Goal: Check status: Check status

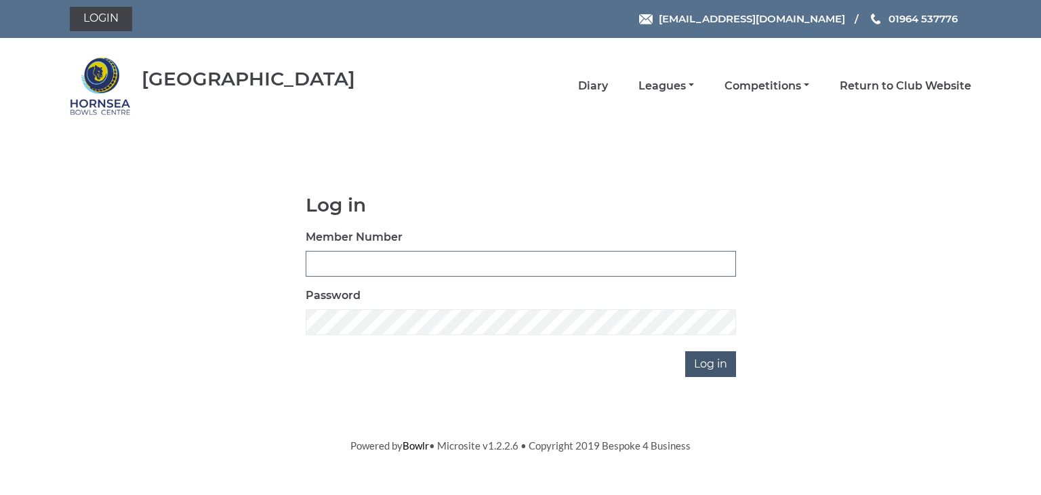
type input "0902"
click at [713, 359] on input "Log in" at bounding box center [710, 364] width 51 height 26
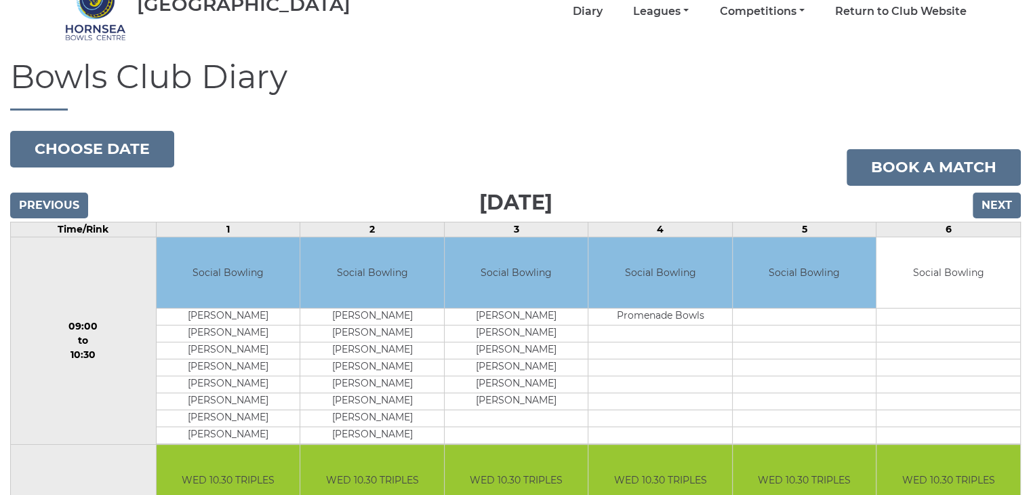
scroll to position [68, 0]
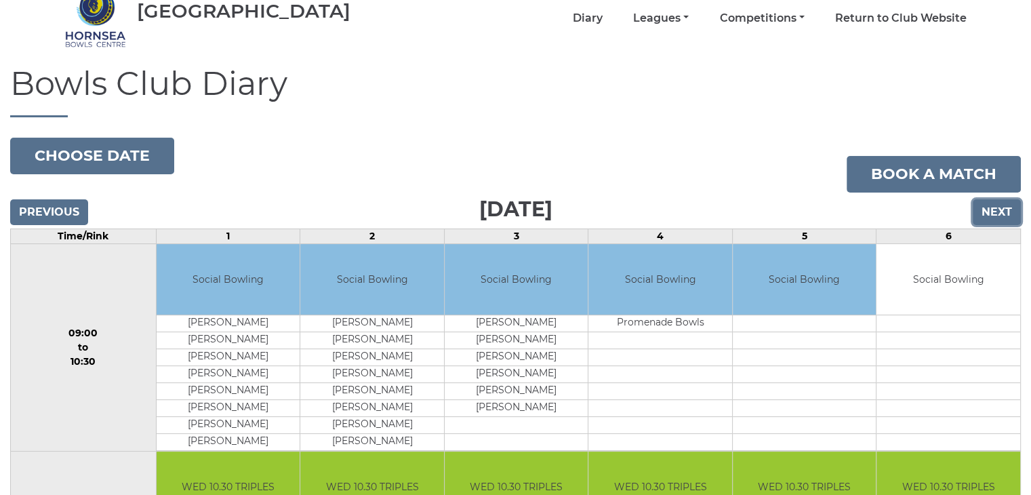
click at [999, 210] on input "Next" at bounding box center [997, 212] width 48 height 26
